Goal: Task Accomplishment & Management: Manage account settings

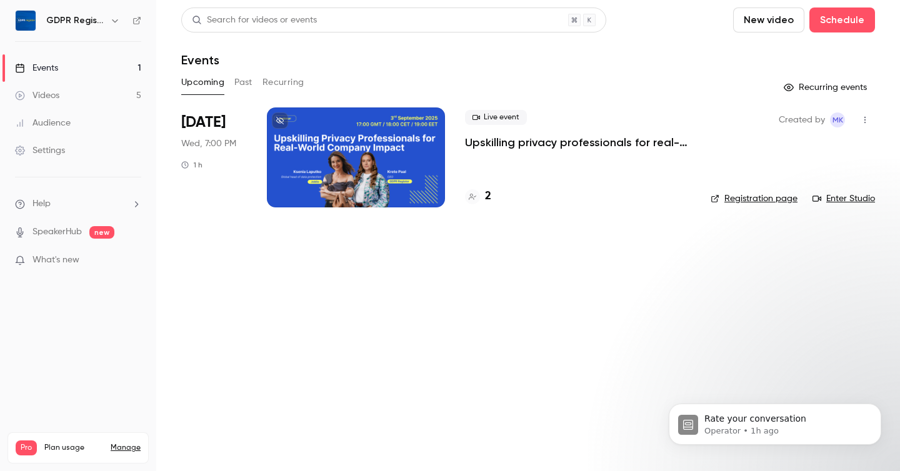
click at [321, 165] on div at bounding box center [356, 157] width 178 height 100
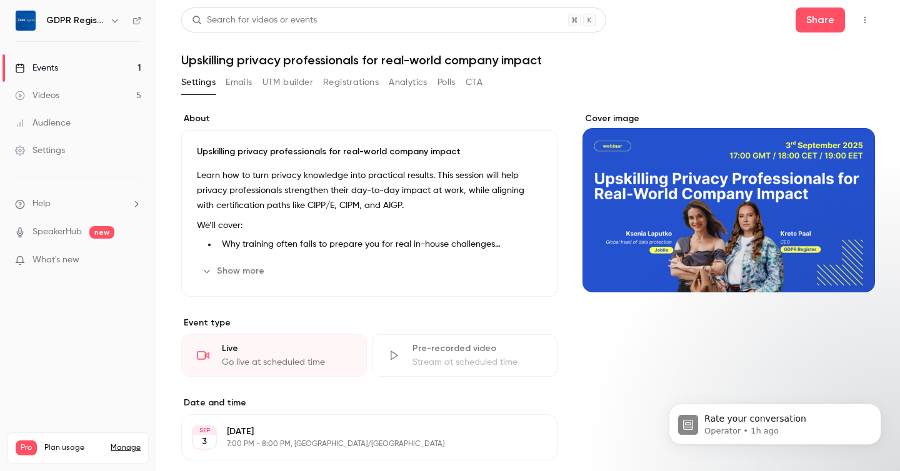
click at [282, 82] on button "UTM builder" at bounding box center [287, 82] width 51 height 20
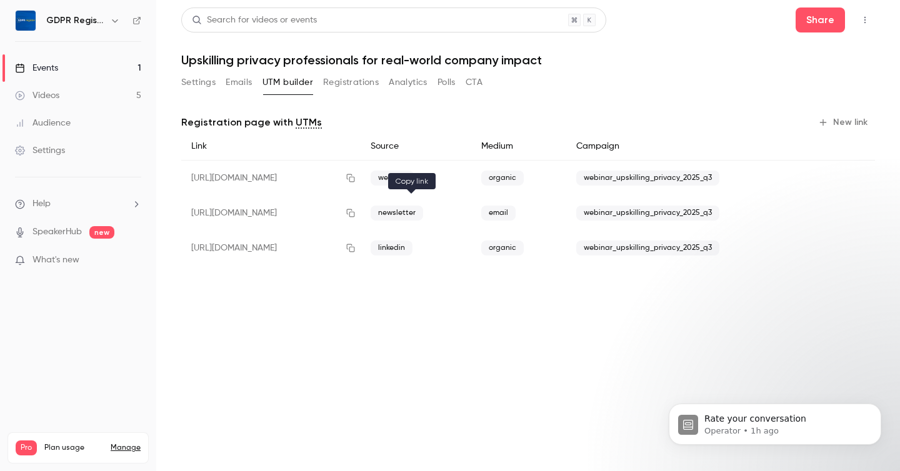
click at [356, 212] on icon "button" at bounding box center [351, 213] width 10 height 9
click at [193, 82] on button "Settings" at bounding box center [198, 82] width 34 height 20
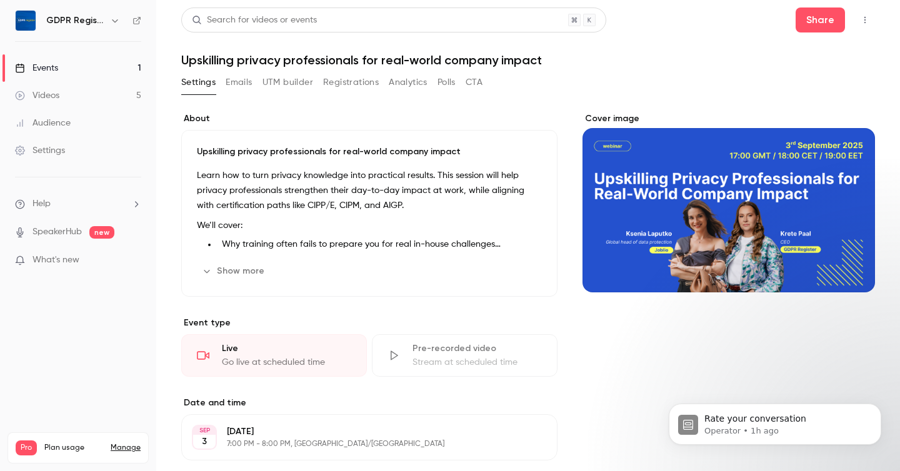
scroll to position [156, 0]
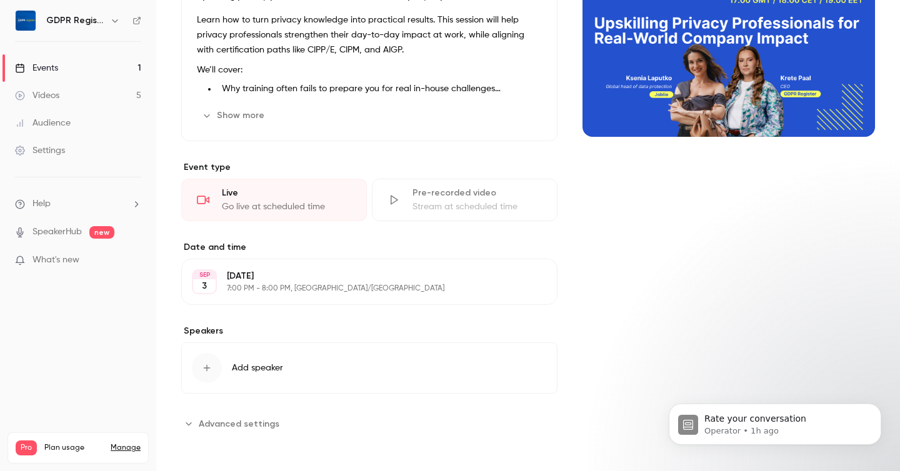
click at [211, 368] on icon "button" at bounding box center [207, 368] width 10 height 10
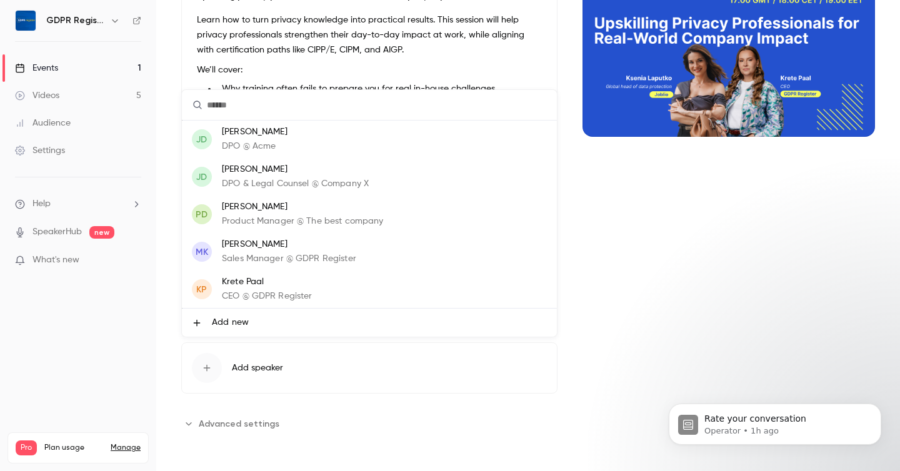
click at [249, 300] on p "CEO @ GDPR Register" at bounding box center [267, 296] width 91 height 13
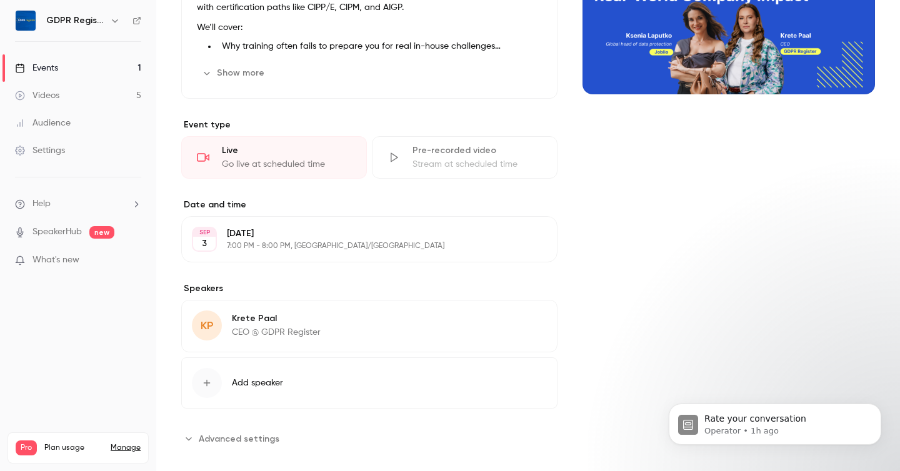
scroll to position [213, 0]
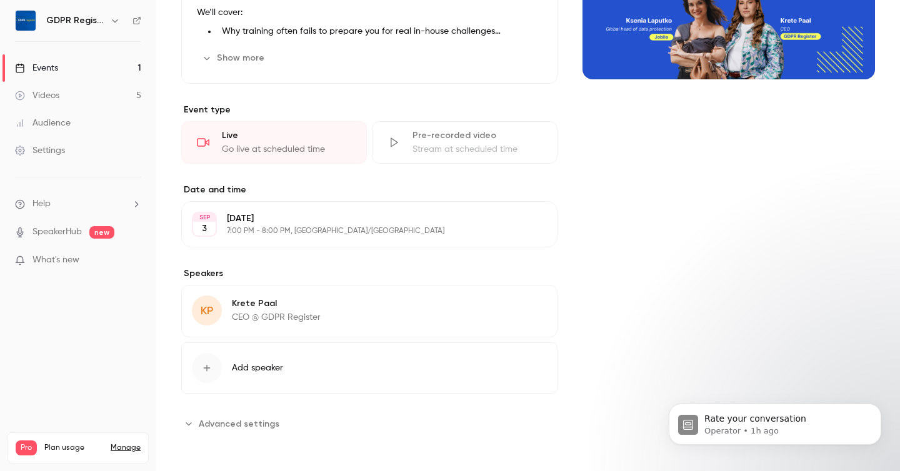
click at [212, 375] on div "button" at bounding box center [207, 368] width 30 height 30
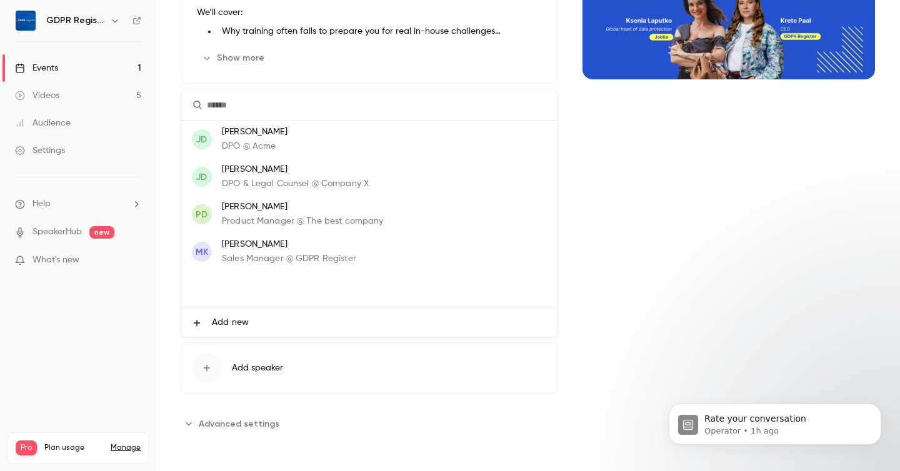
click at [222, 327] on span "Add new" at bounding box center [230, 322] width 37 height 13
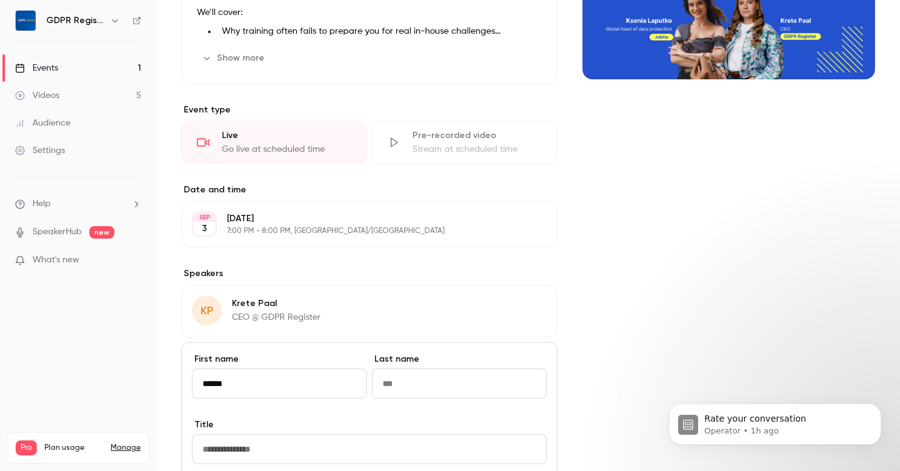
type input "******"
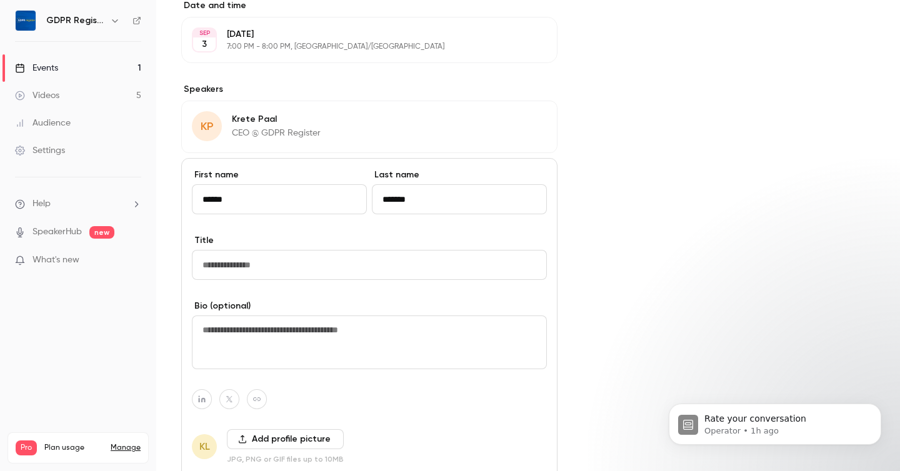
scroll to position [418, 0]
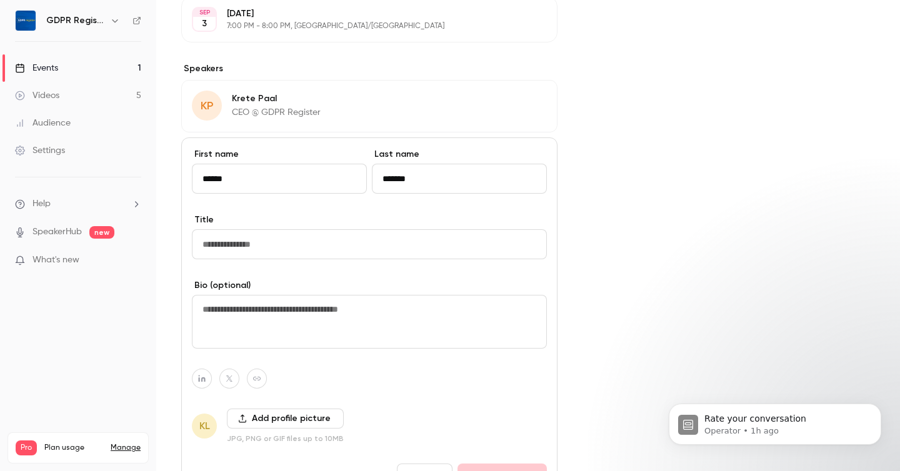
type input "*******"
click at [271, 246] on input "Title" at bounding box center [369, 244] width 355 height 30
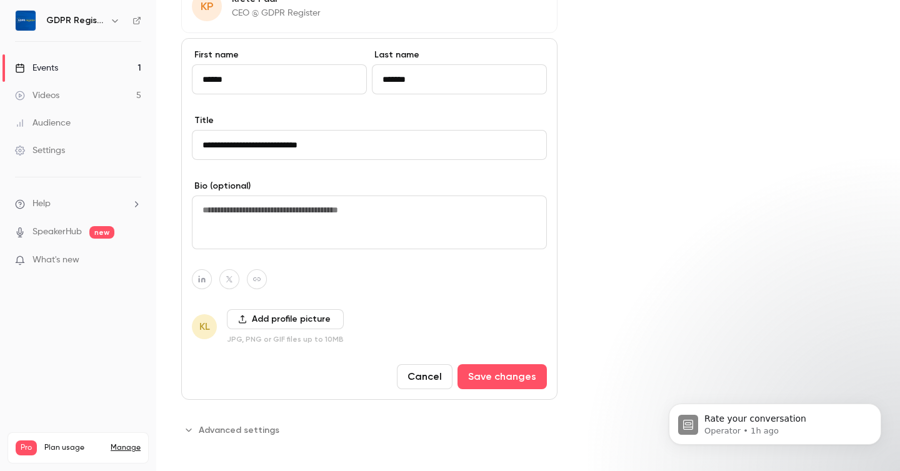
scroll to position [524, 0]
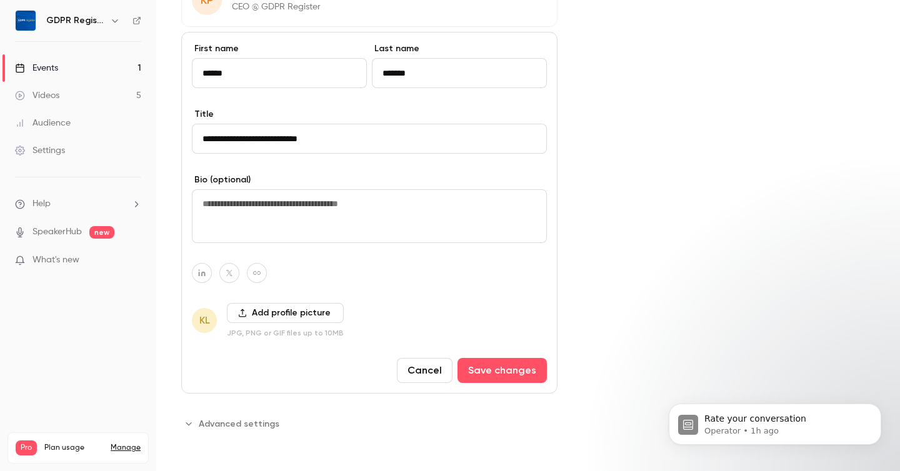
drag, startPoint x: 240, startPoint y: 138, endPoint x: 179, endPoint y: 132, distance: 61.5
click at [179, 132] on main "Search for videos or events Share Upskilling privacy professionals for real-wor…" at bounding box center [528, 235] width 744 height 471
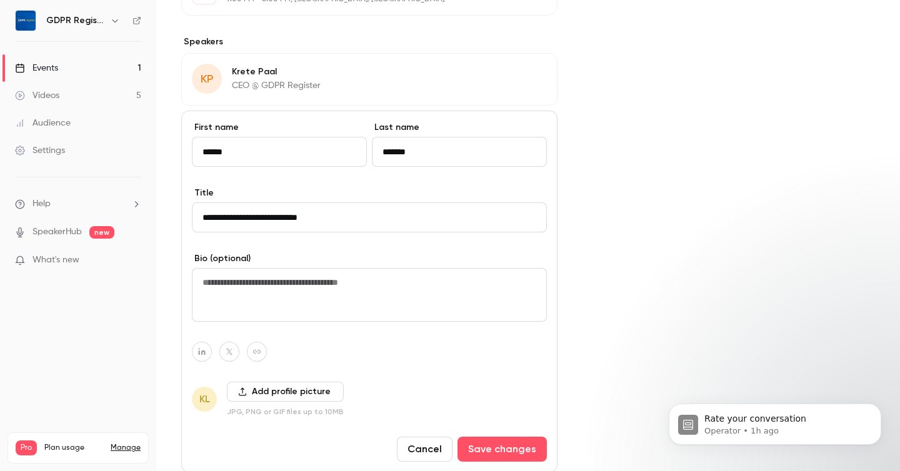
scroll to position [449, 0]
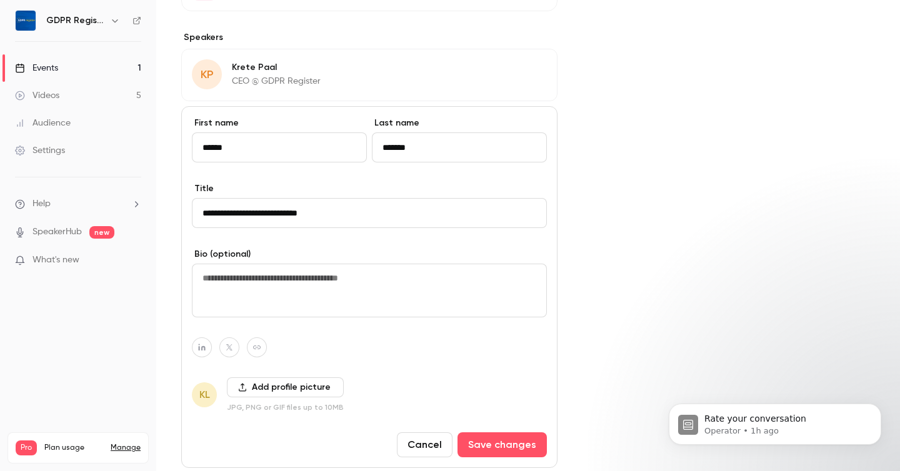
type input "**********"
click at [202, 346] on icon "button" at bounding box center [201, 347] width 7 height 7
type input "**********"
click at [379, 336] on div "**********" at bounding box center [369, 287] width 376 height 362
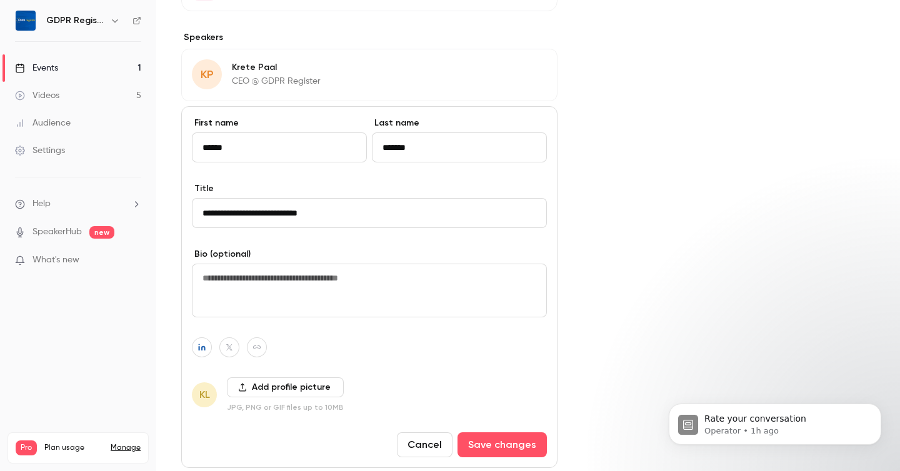
scroll to position [0, 0]
click at [266, 389] on button "Add profile picture" at bounding box center [285, 387] width 117 height 20
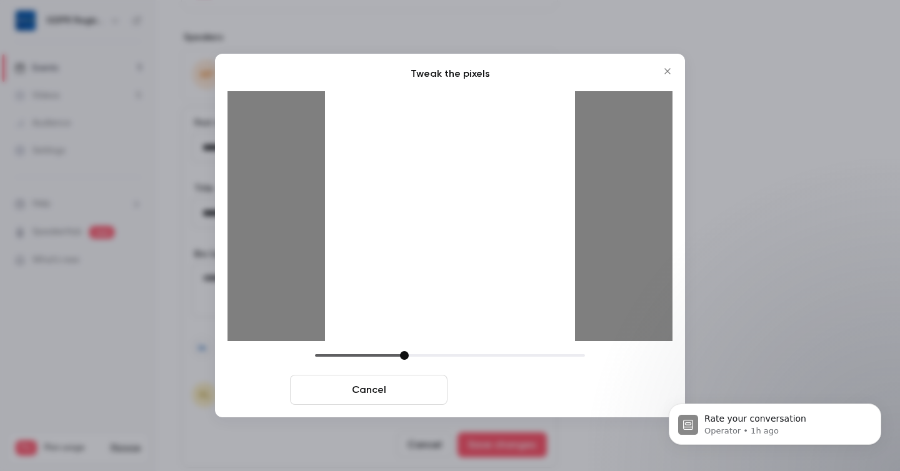
click at [502, 384] on button "Crop and save" at bounding box center [530, 390] width 157 height 30
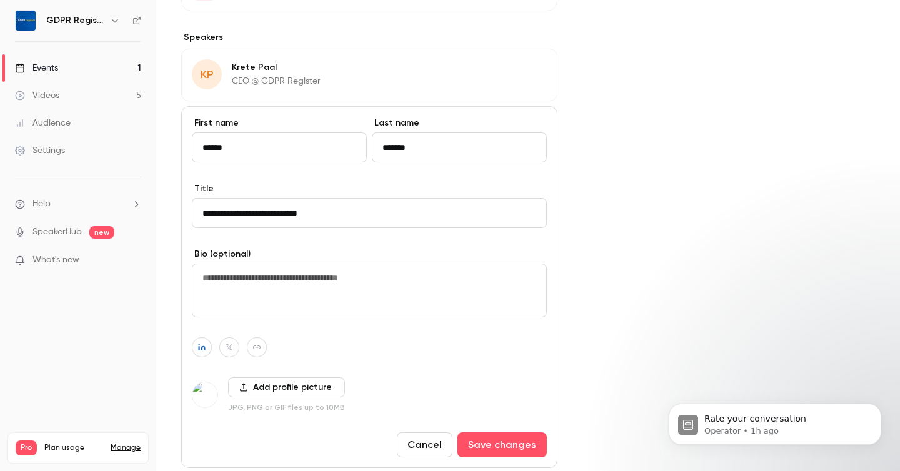
click at [318, 292] on textarea at bounding box center [369, 291] width 355 height 54
paste textarea "**********"
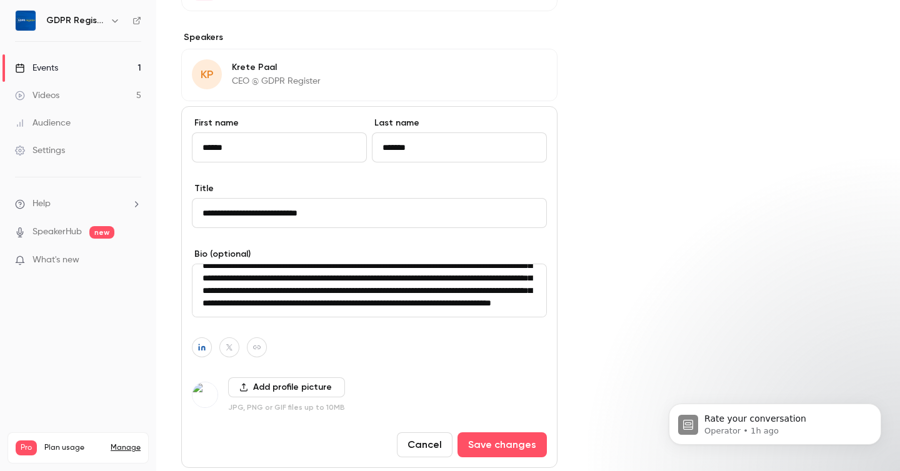
scroll to position [62, 0]
type textarea "**********"
click at [368, 209] on input "**********" at bounding box center [369, 213] width 355 height 30
type input "**********"
click at [512, 439] on button "Save changes" at bounding box center [501, 444] width 89 height 25
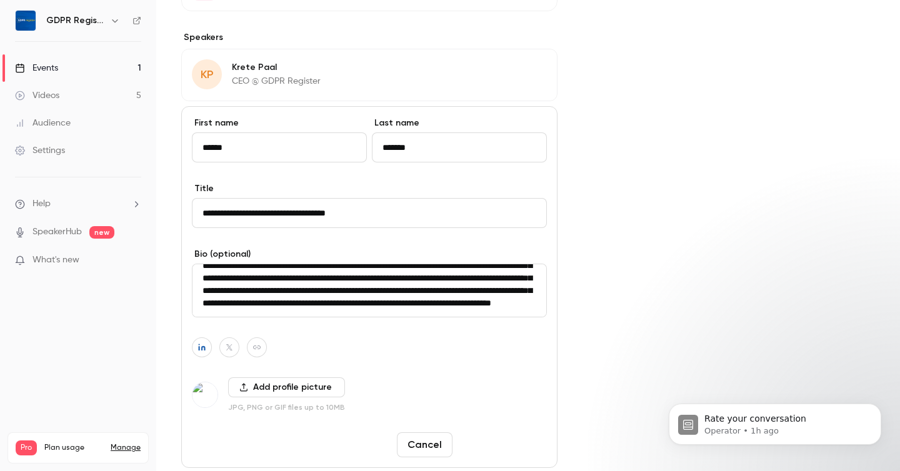
scroll to position [408, 0]
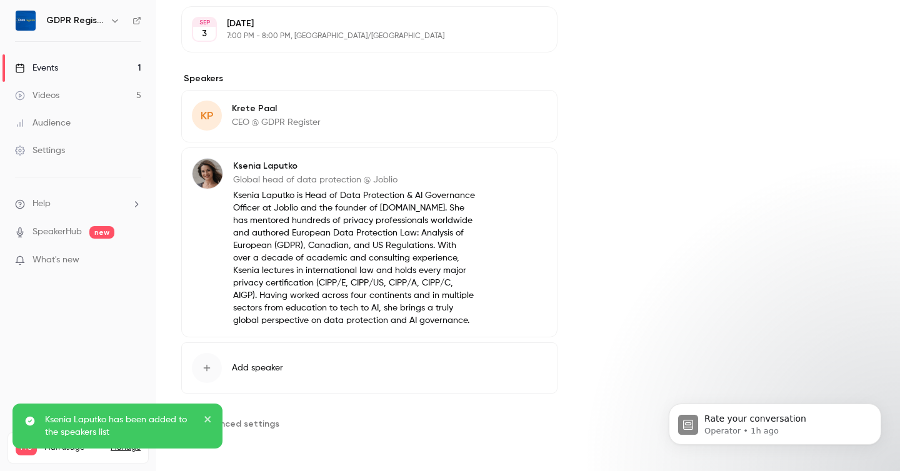
click at [211, 119] on span "KP" at bounding box center [207, 115] width 12 height 17
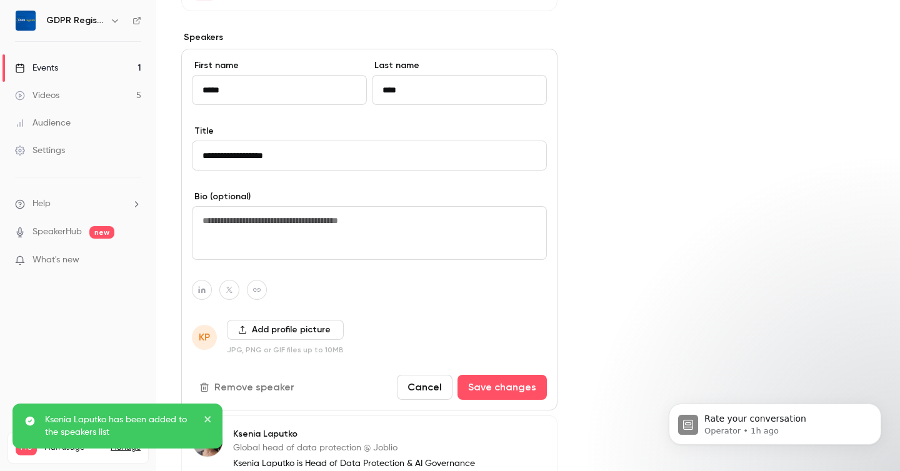
click at [249, 331] on button "Add profile picture" at bounding box center [285, 330] width 117 height 20
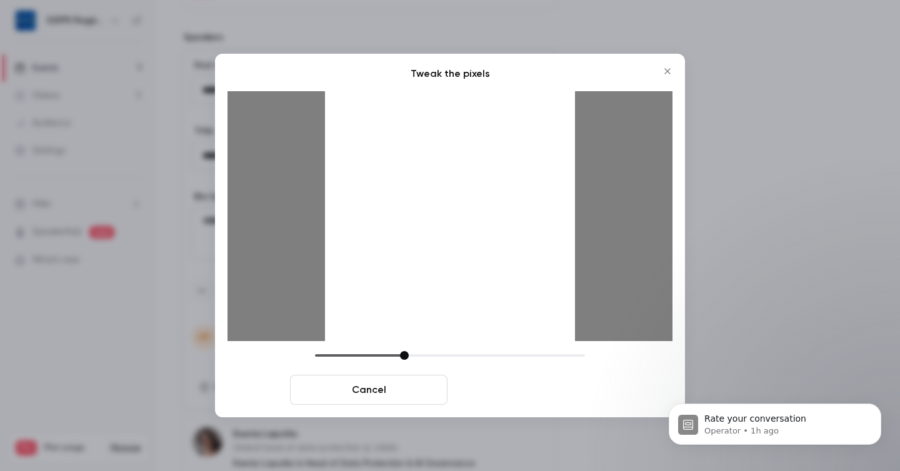
click at [539, 399] on button "Crop and save" at bounding box center [530, 390] width 157 height 30
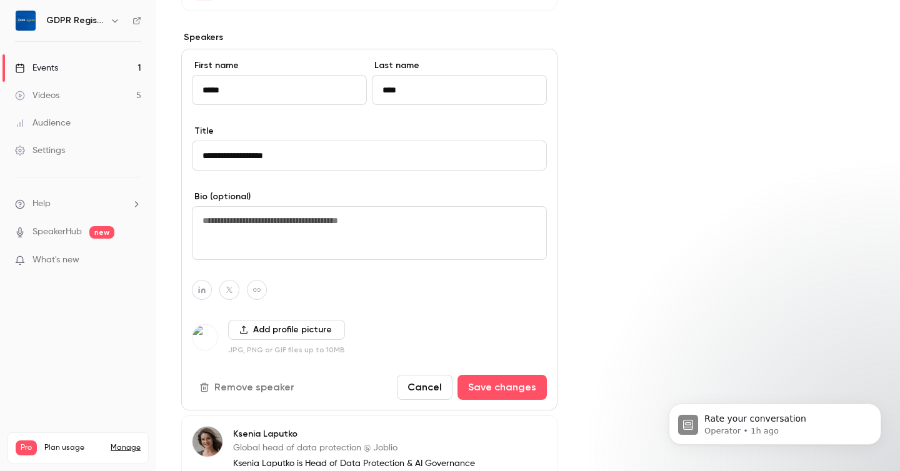
click at [282, 221] on textarea at bounding box center [369, 233] width 355 height 54
paste textarea "**********"
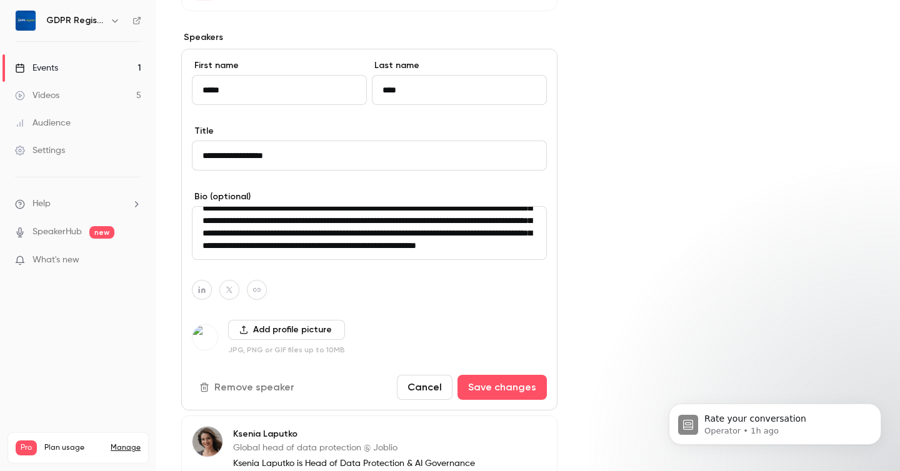
scroll to position [62, 0]
type textarea "**********"
click at [505, 387] on button "Save changes" at bounding box center [501, 387] width 89 height 25
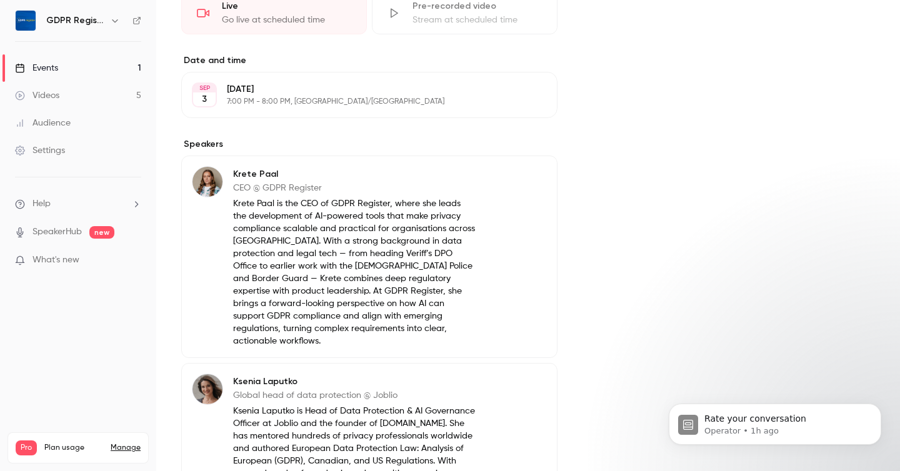
scroll to position [0, 0]
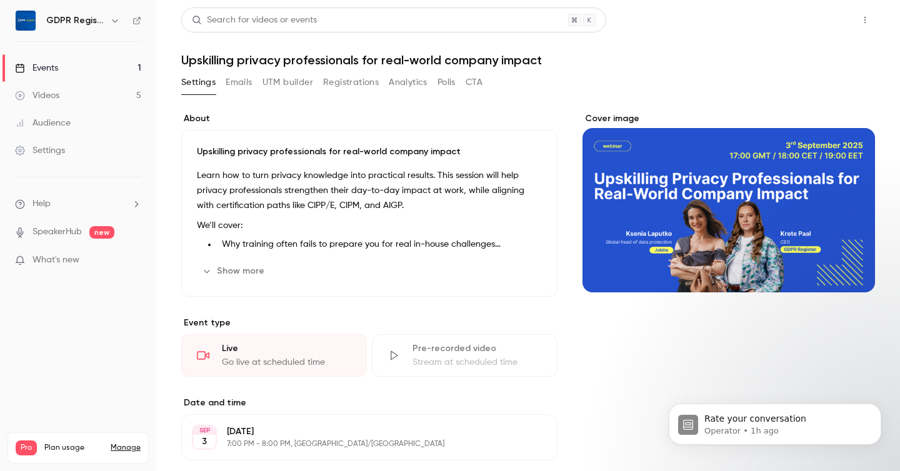
click at [815, 27] on button "Share" at bounding box center [820, 19] width 49 height 25
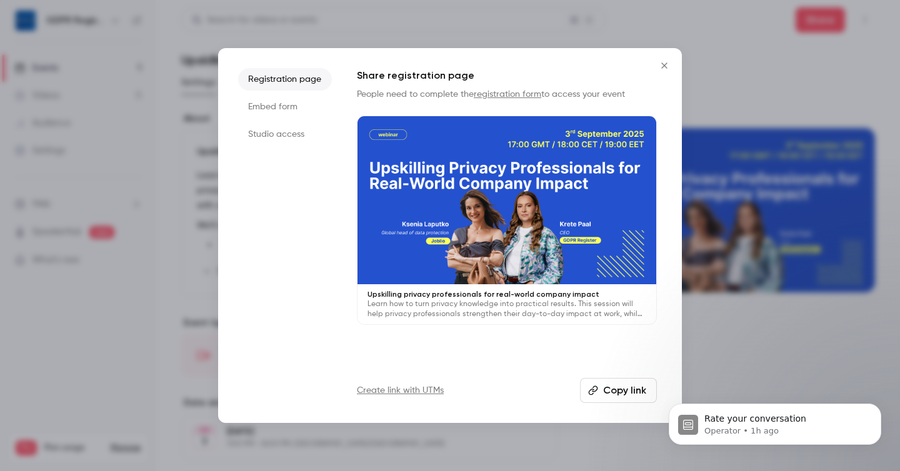
click at [495, 94] on link "registration form" at bounding box center [507, 94] width 67 height 9
click at [612, 389] on button "Copy link" at bounding box center [618, 390] width 77 height 25
click at [662, 66] on icon "Close" at bounding box center [664, 66] width 15 height 10
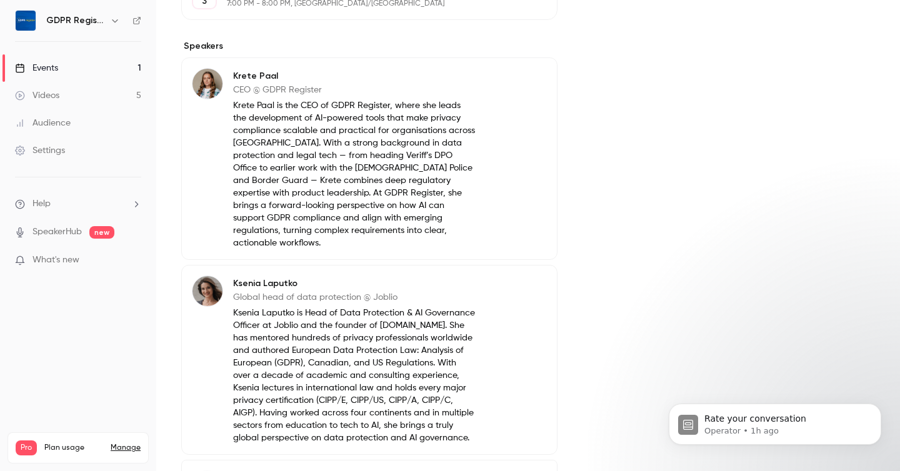
scroll to position [443, 0]
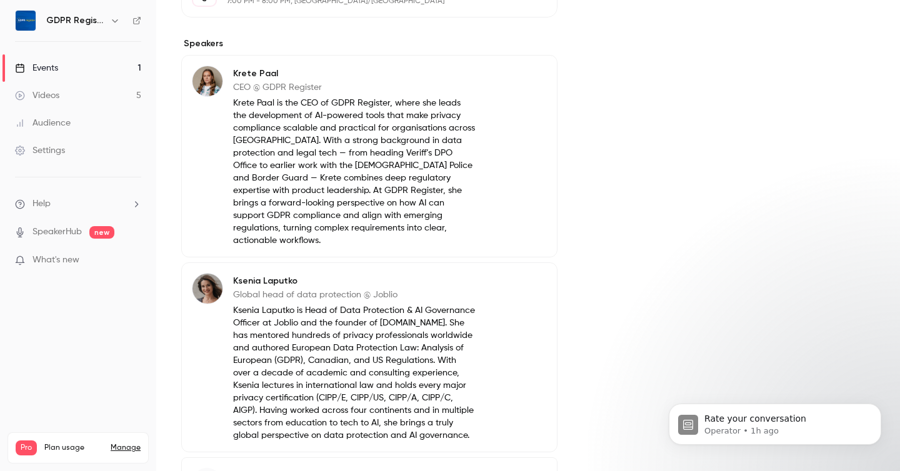
click at [318, 149] on p "Krete Paal is the CEO of GDPR Register, where she leads the development of AI-p…" at bounding box center [354, 172] width 243 height 150
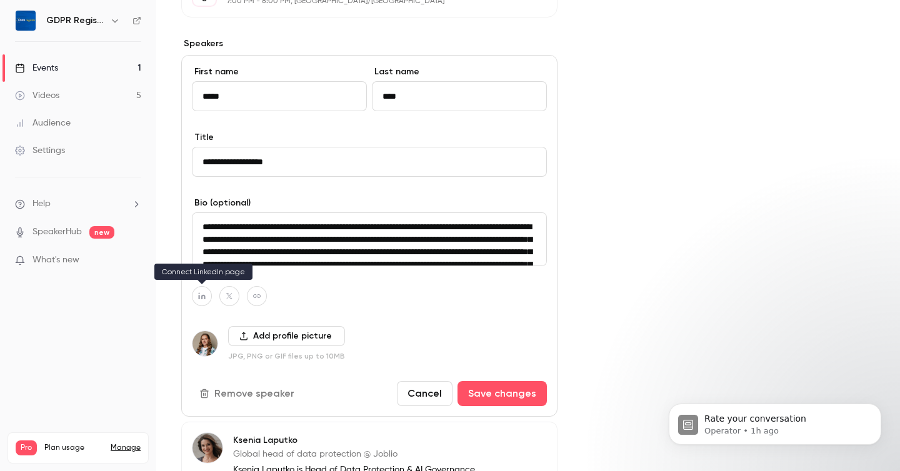
click at [204, 296] on icon "button" at bounding box center [201, 296] width 7 height 7
click at [264, 264] on icon "button" at bounding box center [261, 266] width 5 height 5
type input "**********"
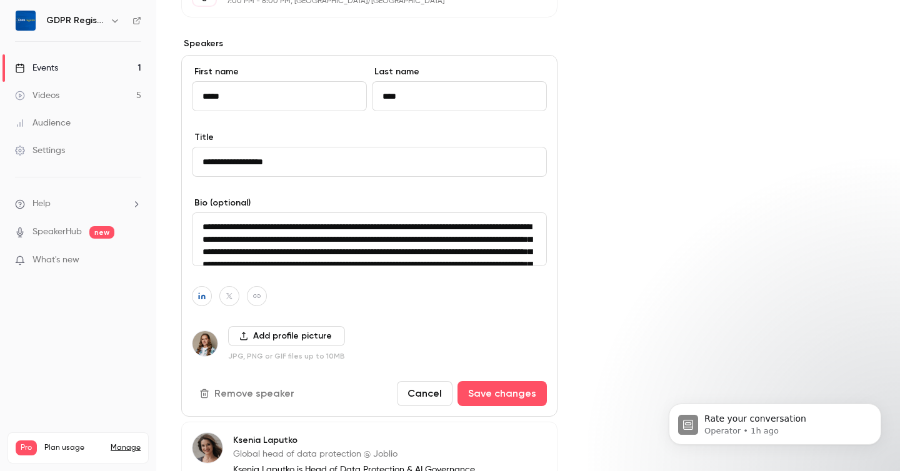
click at [404, 293] on div at bounding box center [369, 296] width 355 height 20
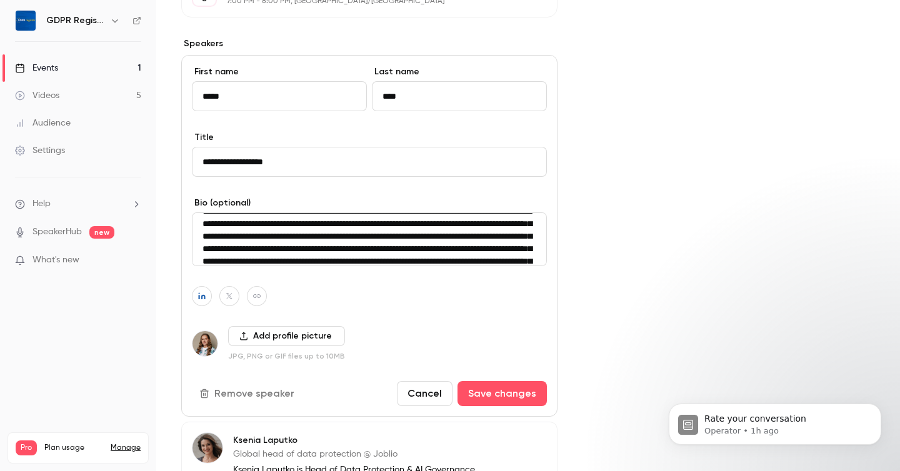
scroll to position [36, 0]
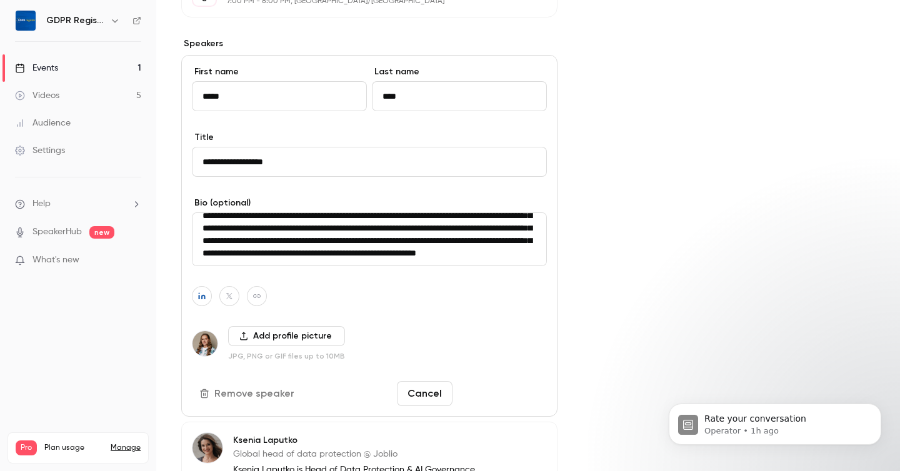
click at [511, 397] on button "Save changes" at bounding box center [501, 393] width 89 height 25
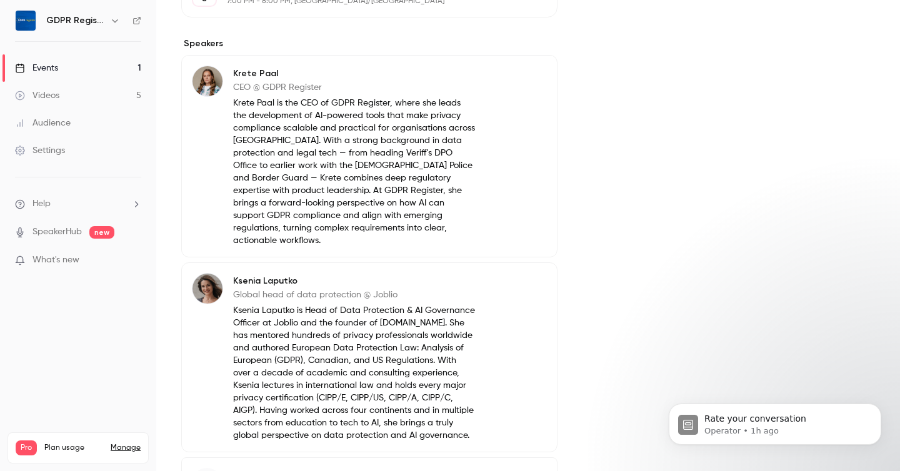
scroll to position [0, 0]
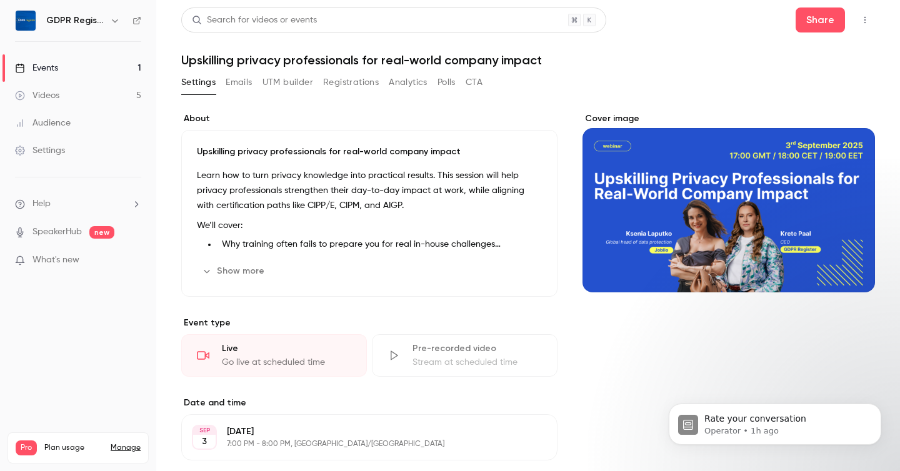
click at [794, 196] on div "Cover image" at bounding box center [728, 202] width 292 height 180
click at [0, 0] on input "Cover image" at bounding box center [0, 0] width 0 height 0
click at [814, 27] on button "Share" at bounding box center [820, 19] width 49 height 25
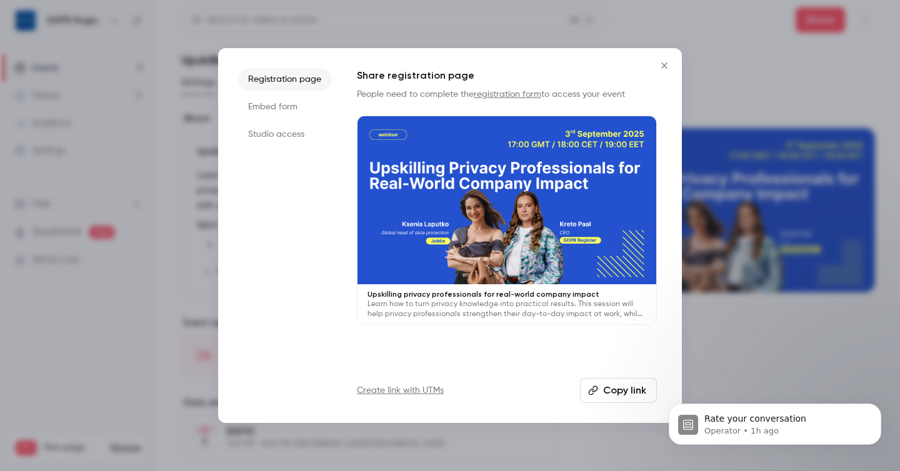
click at [601, 385] on button "Copy link" at bounding box center [618, 390] width 77 height 25
click at [661, 64] on icon "Close" at bounding box center [664, 66] width 15 height 10
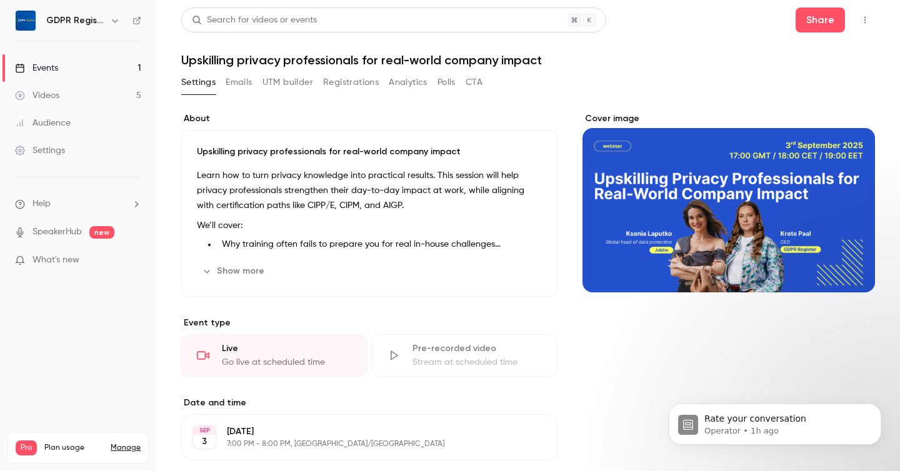
click at [339, 77] on button "Registrations" at bounding box center [351, 82] width 56 height 20
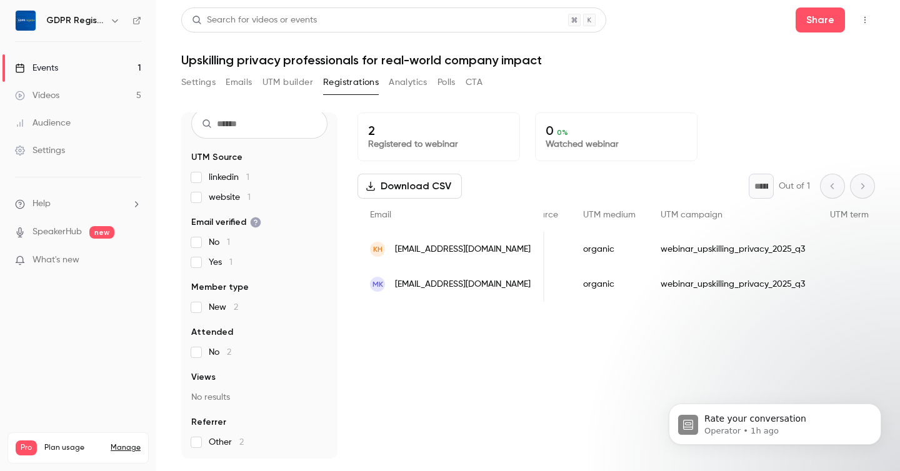
scroll to position [0, 1324]
click at [502, 380] on div "2 Registered to webinar 0 0 % Watched webinar Download CSV * Out of 1 Email Nam…" at bounding box center [615, 285] width 517 height 346
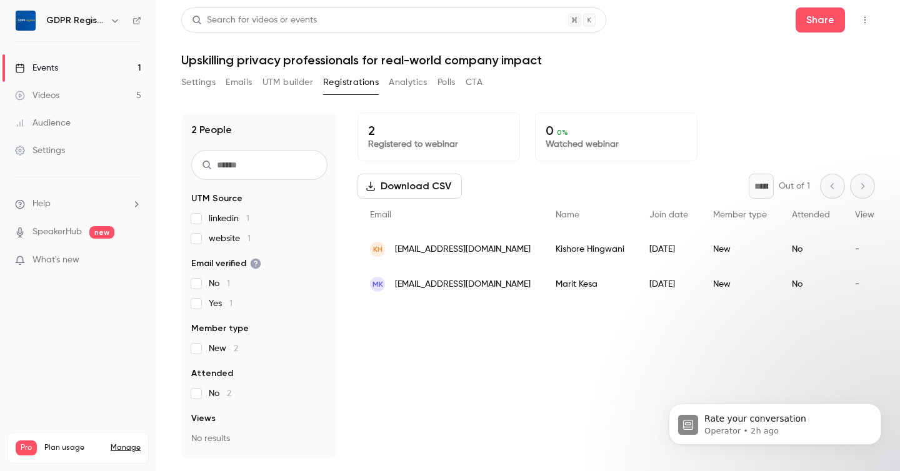
click at [276, 84] on button "UTM builder" at bounding box center [287, 82] width 51 height 20
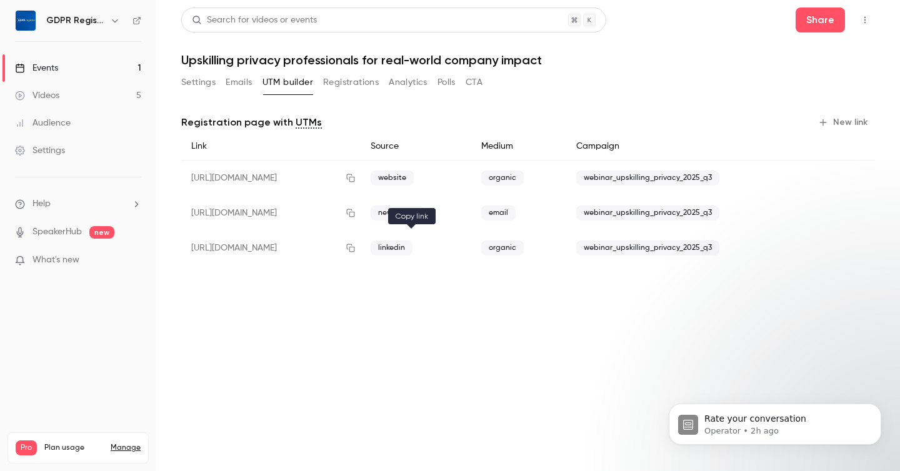
click at [356, 246] on icon "button" at bounding box center [351, 248] width 10 height 9
click at [498, 351] on main "Search for videos or events Share Upskilling privacy professionals for real-wor…" at bounding box center [528, 235] width 744 height 471
click at [195, 77] on button "Settings" at bounding box center [198, 82] width 34 height 20
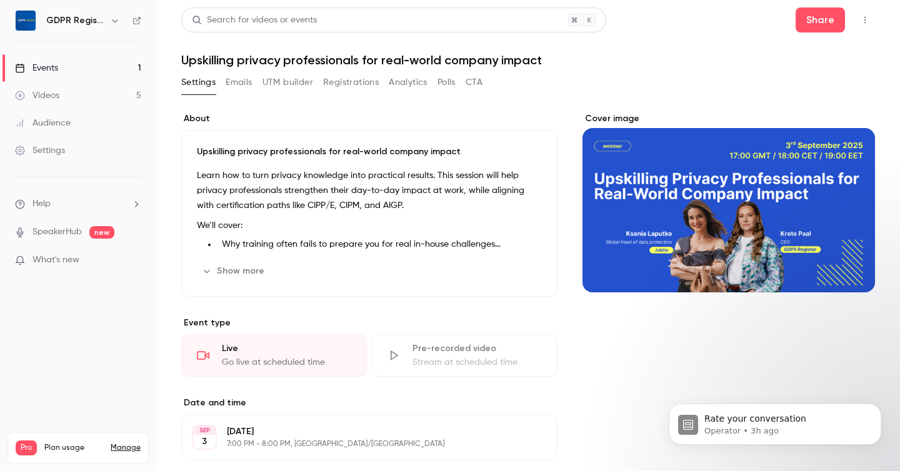
click at [352, 83] on button "Registrations" at bounding box center [351, 82] width 56 height 20
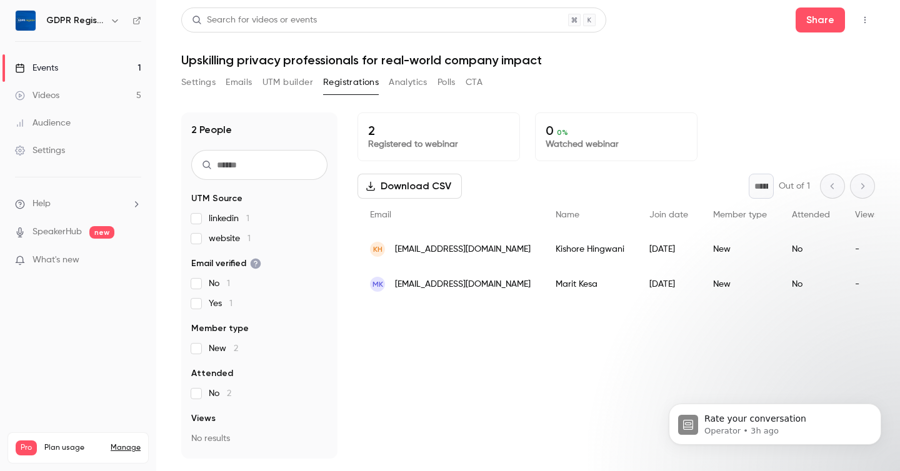
click at [411, 84] on button "Analytics" at bounding box center [408, 82] width 39 height 20
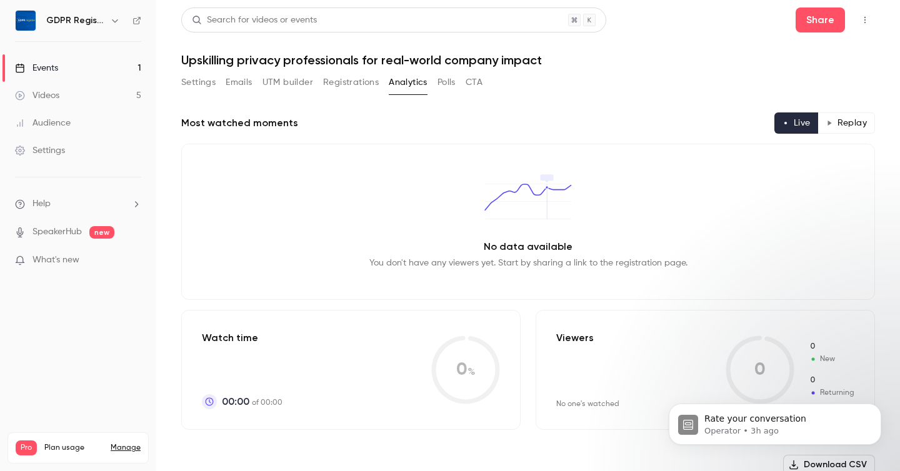
click at [452, 82] on button "Polls" at bounding box center [446, 82] width 18 height 20
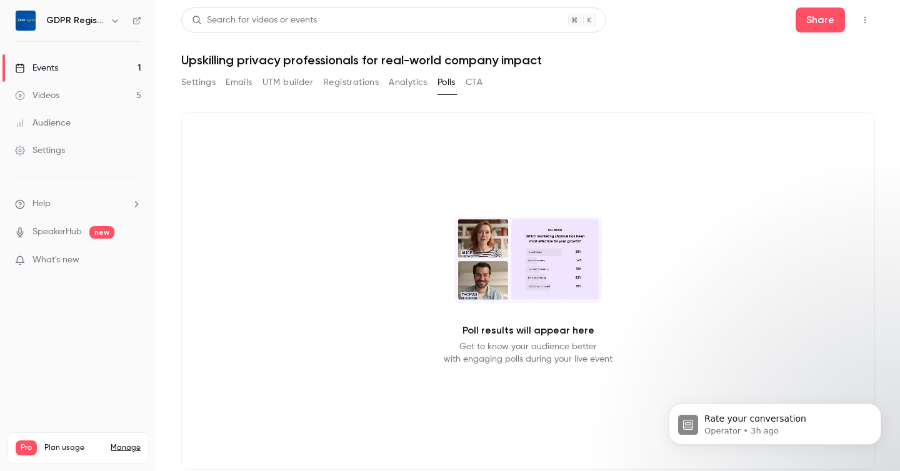
click at [477, 82] on button "CTA" at bounding box center [474, 82] width 17 height 20
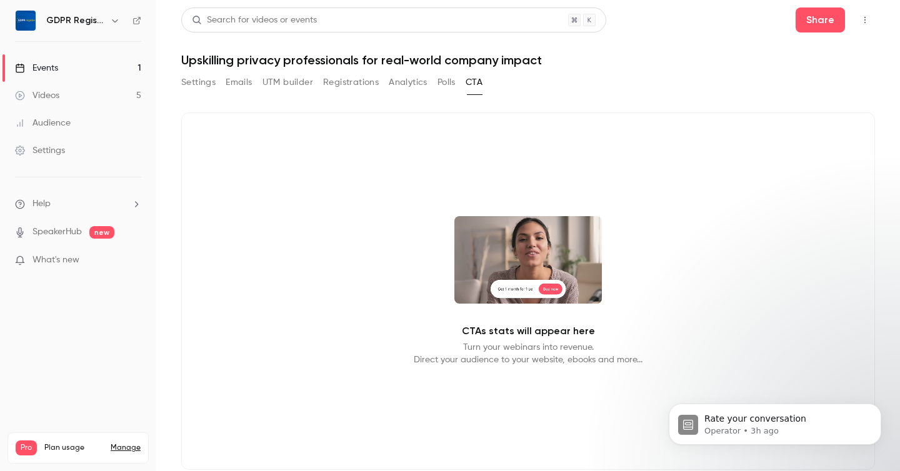
click at [448, 79] on button "Polls" at bounding box center [446, 82] width 18 height 20
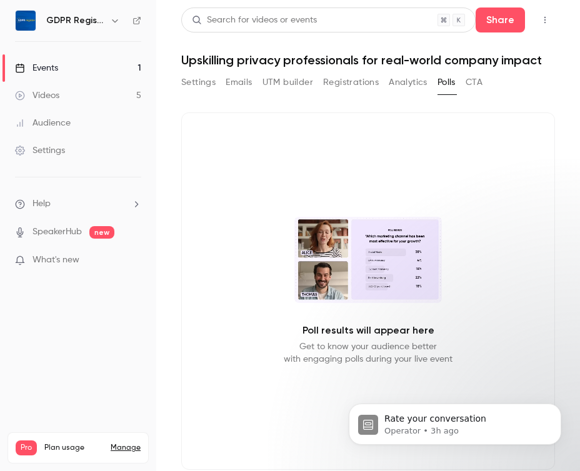
click at [347, 78] on button "Registrations" at bounding box center [351, 82] width 56 height 20
